Goal: Task Accomplishment & Management: Complete application form

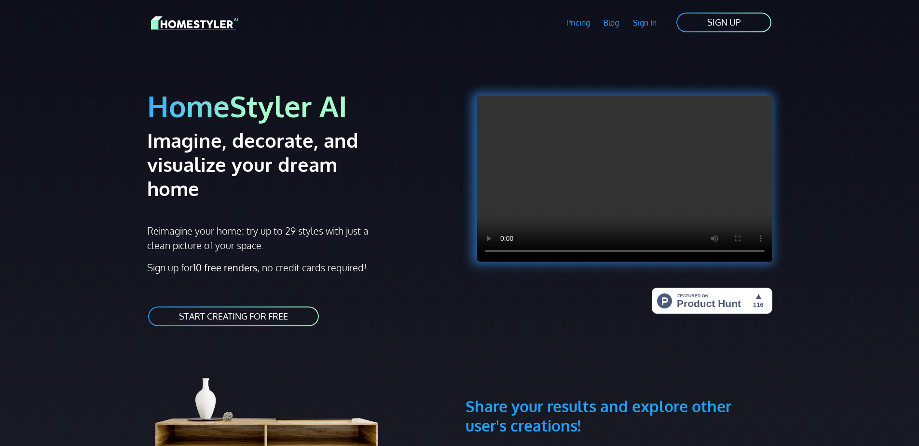
click at [550, 175] on video at bounding box center [624, 179] width 295 height 166
click at [481, 383] on h3 "Share your results and explore other user's creations!" at bounding box center [619, 392] width 307 height 85
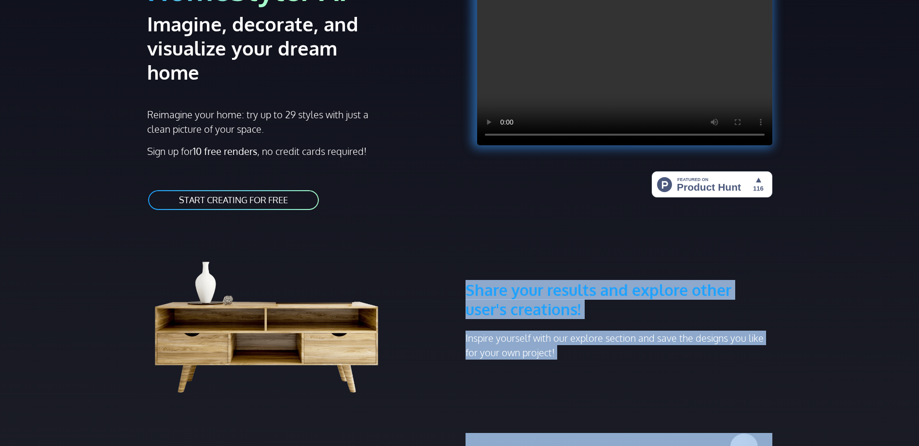
scroll to position [145, 0]
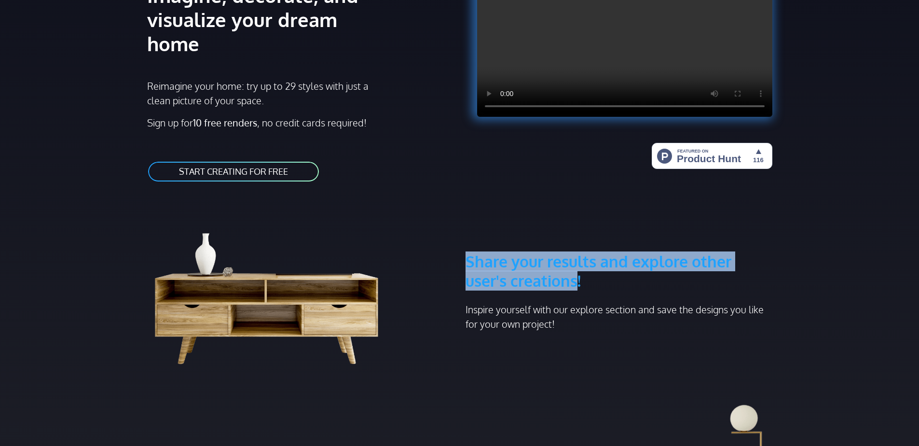
drag, startPoint x: 481, startPoint y: 383, endPoint x: 572, endPoint y: 255, distance: 156.5
click at [572, 255] on h3 "Share your results and explore other user's creations!" at bounding box center [619, 248] width 307 height 85
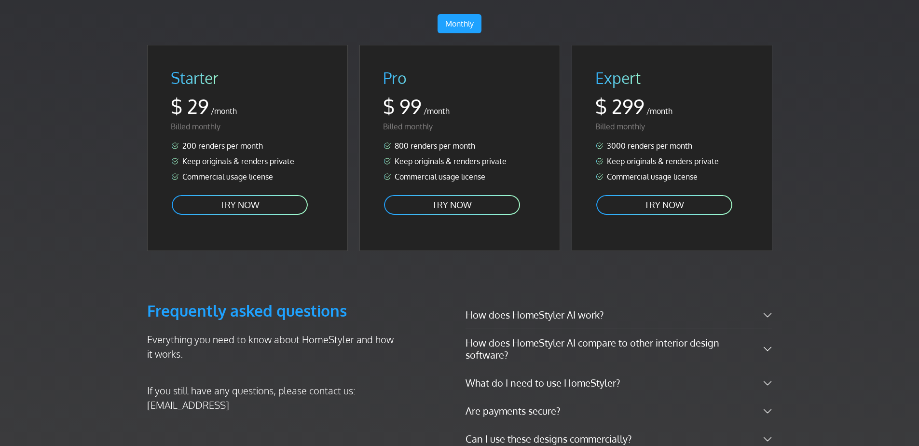
scroll to position [1495, 0]
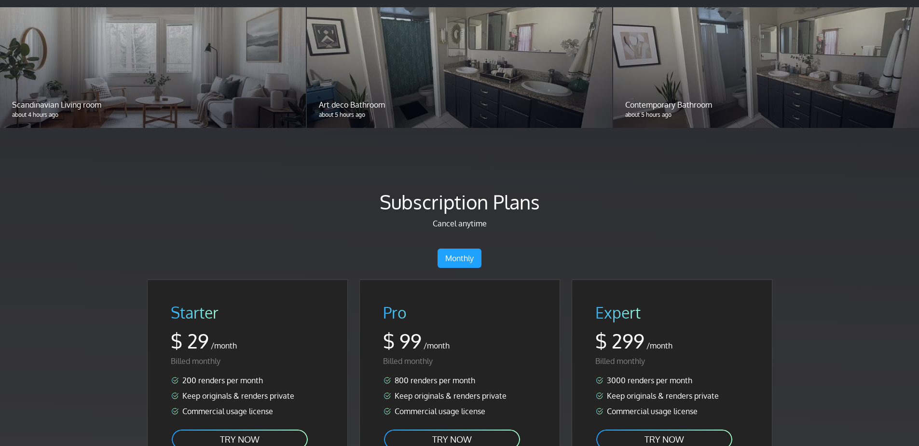
drag, startPoint x: 427, startPoint y: 275, endPoint x: 401, endPoint y: 171, distance: 107.3
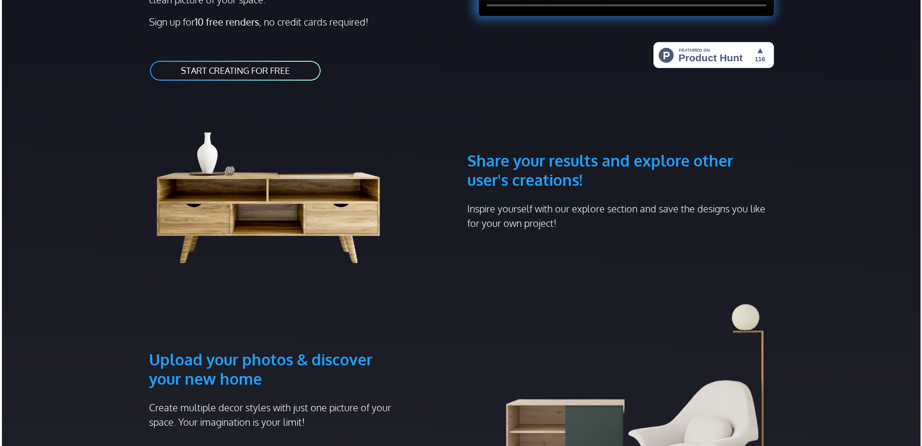
scroll to position [0, 0]
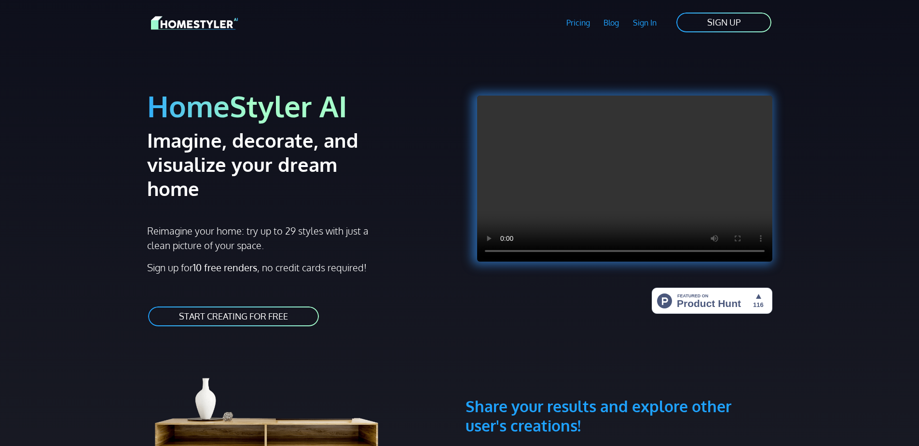
drag, startPoint x: 433, startPoint y: 250, endPoint x: 416, endPoint y: 150, distance: 102.1
click at [301, 305] on link "START CREATING FOR FREE" at bounding box center [233, 316] width 173 height 22
